Goal: Transaction & Acquisition: Obtain resource

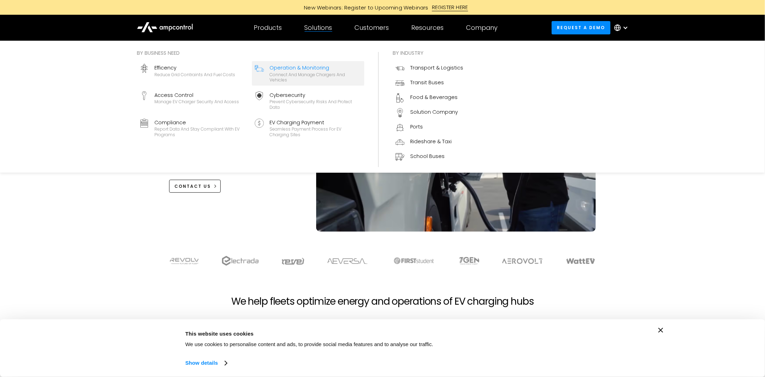
click at [307, 75] on div "Connect and manage chargers and vehicles" at bounding box center [316, 77] width 92 height 11
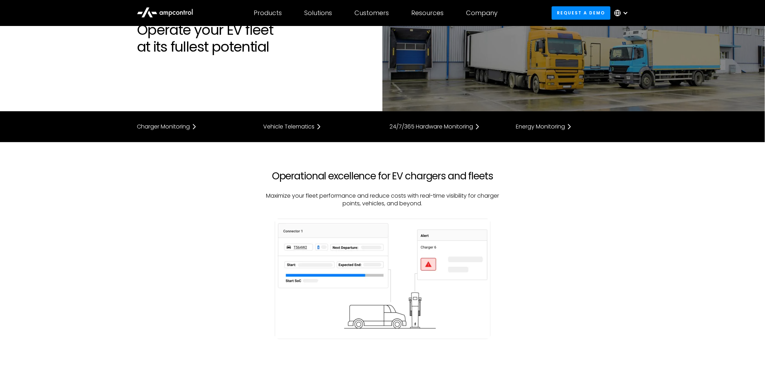
scroll to position [35, 0]
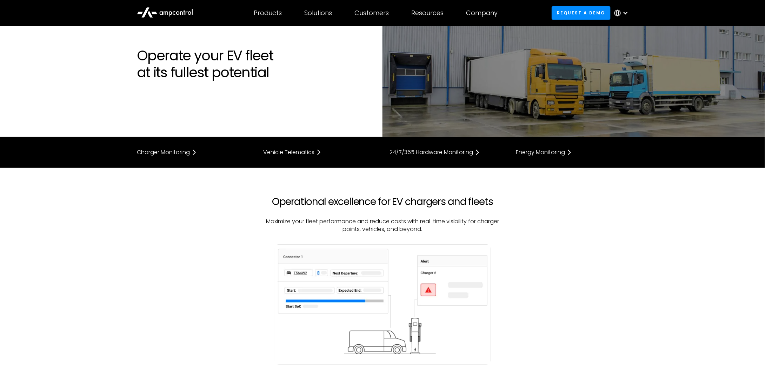
click at [290, 157] on div "Charger Monitoring Vehicle Telematics 24/7/365 Hardware Monitoring Energy Monit…" at bounding box center [382, 159] width 505 height 22
click at [298, 153] on div "Vehicle Telematics" at bounding box center [288, 153] width 51 height 6
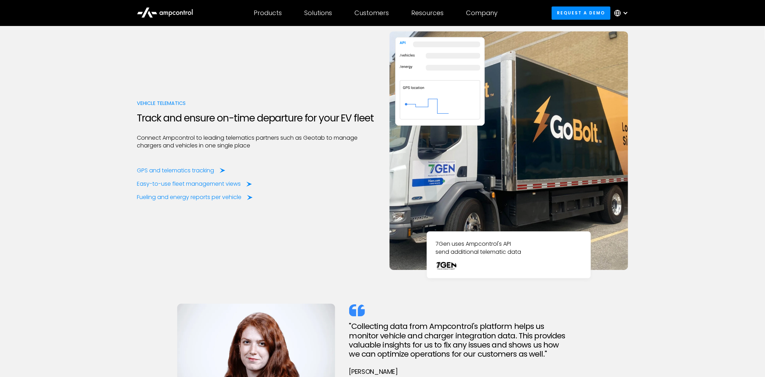
scroll to position [945, 0]
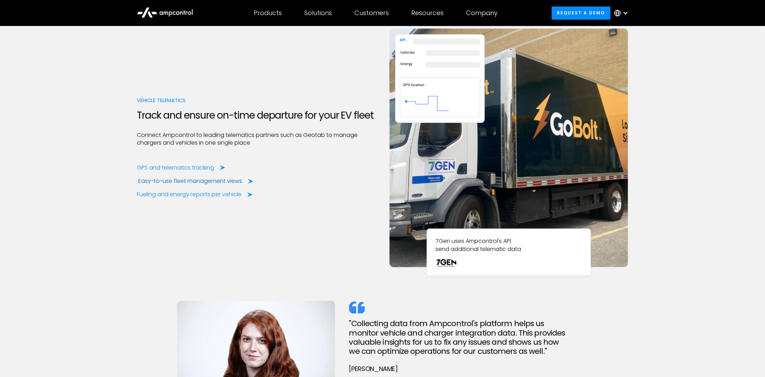
click at [210, 183] on div "Easy-to-use fleet management views" at bounding box center [190, 181] width 104 height 8
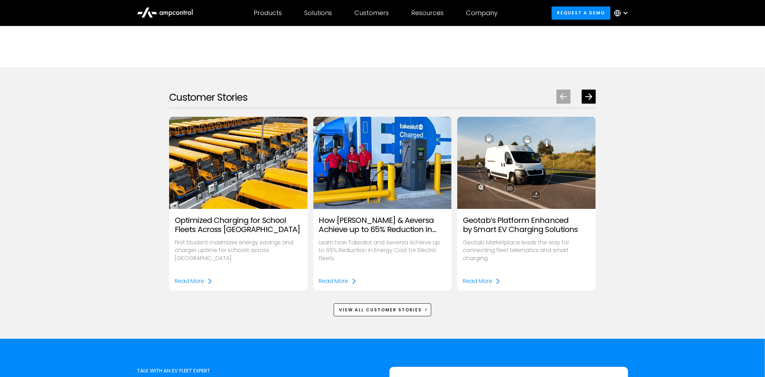
scroll to position [958, 0]
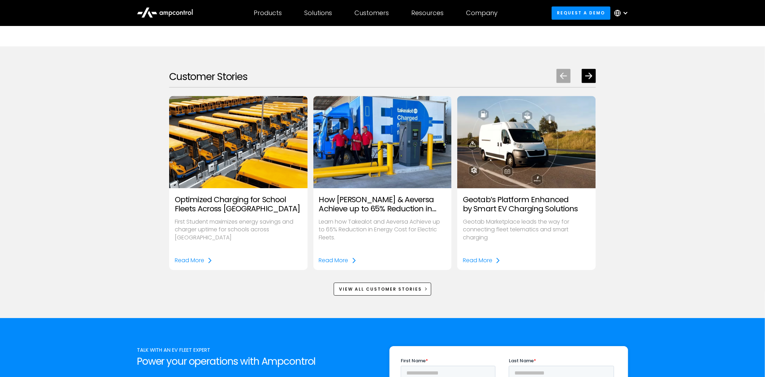
click at [492, 206] on h3 "Geotab’s Platform Enhanced by Smart EV Charging Solutions" at bounding box center [526, 204] width 127 height 19
click at [493, 263] on link "Read More" at bounding box center [482, 261] width 38 height 8
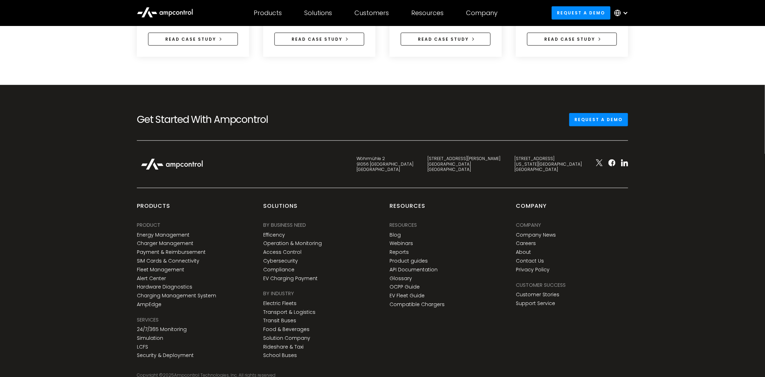
scroll to position [1582, 0]
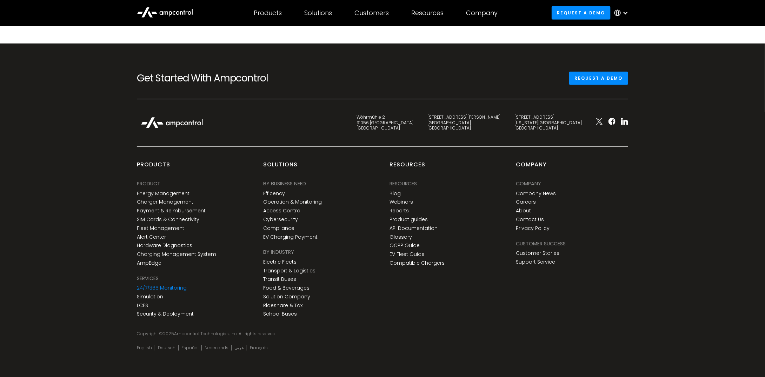
click at [165, 285] on link "24/7/365 Monitoring" at bounding box center [162, 288] width 50 height 6
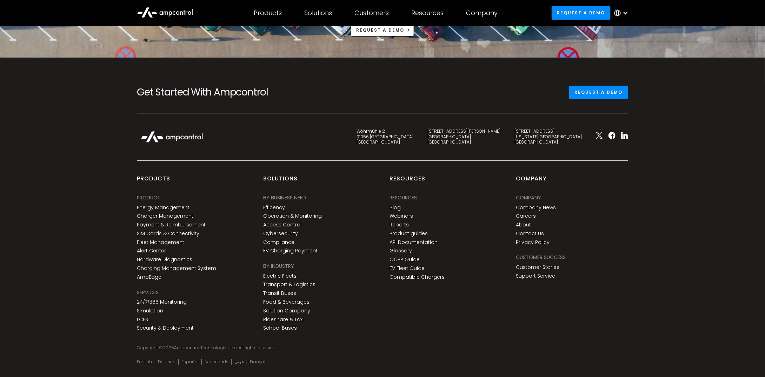
scroll to position [2691, 0]
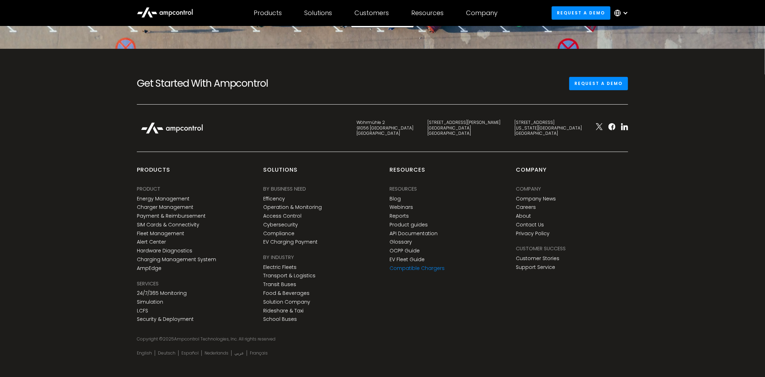
click at [418, 265] on link "Compatible Chargers" at bounding box center [417, 268] width 55 height 6
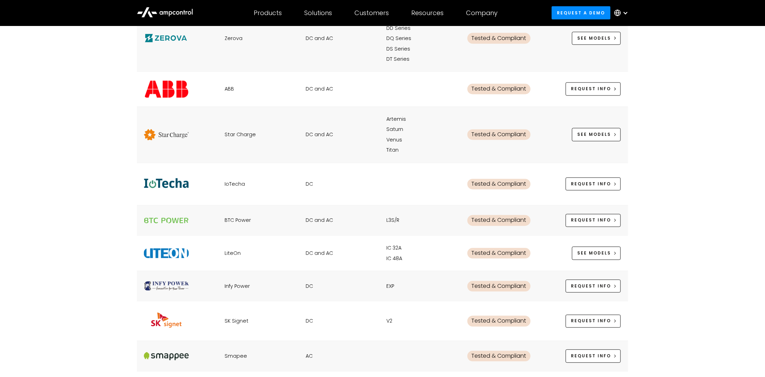
scroll to position [597, 0]
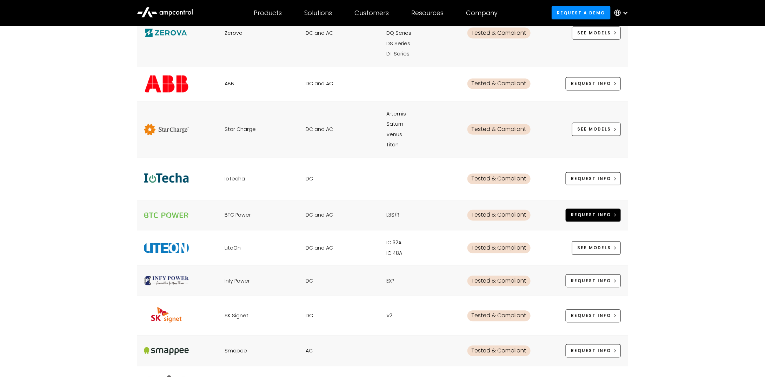
click at [575, 212] on div "REquest Info" at bounding box center [591, 215] width 40 height 6
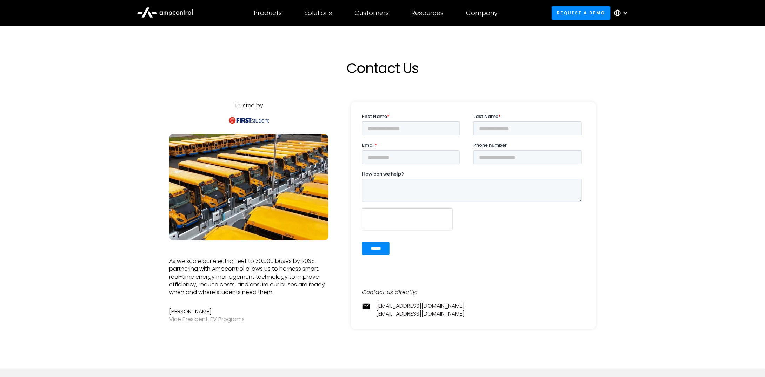
click at [183, 214] on img at bounding box center [248, 185] width 159 height 106
